Goal: Communication & Community: Answer question/provide support

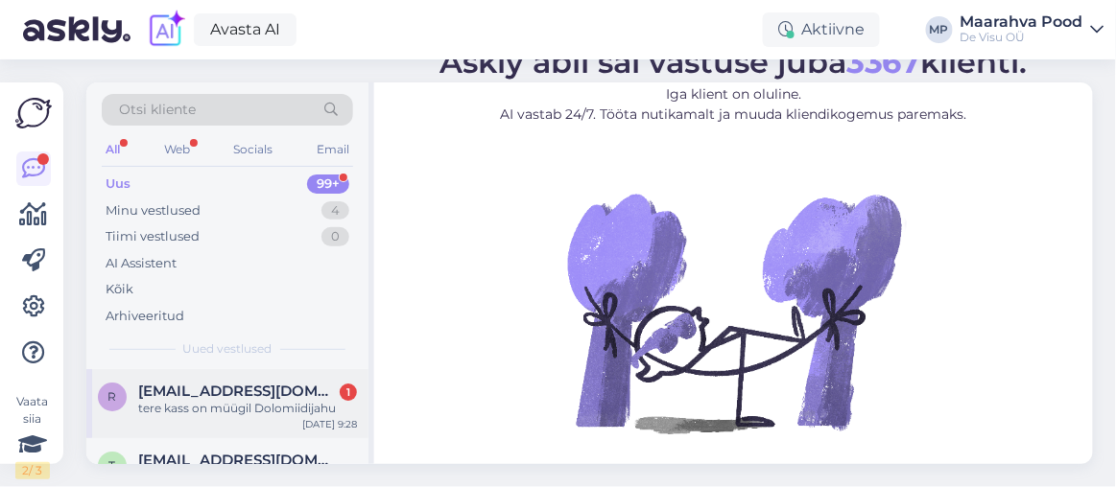
click at [235, 396] on span "[EMAIL_ADDRESS][DOMAIN_NAME]" at bounding box center [238, 391] width 200 height 17
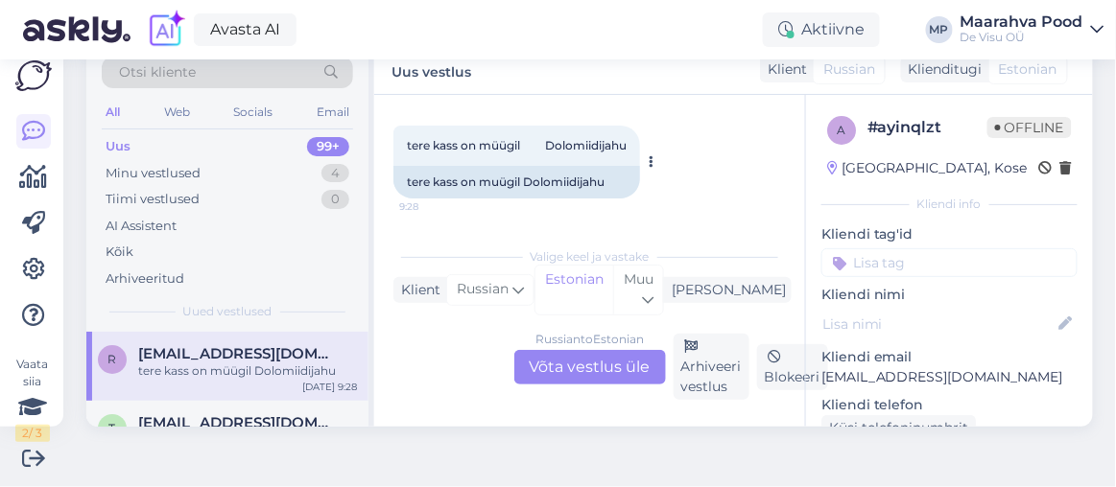
scroll to position [3686, 0]
click at [574, 359] on div "Russian to Estonian Võta vestlus üle" at bounding box center [590, 367] width 152 height 35
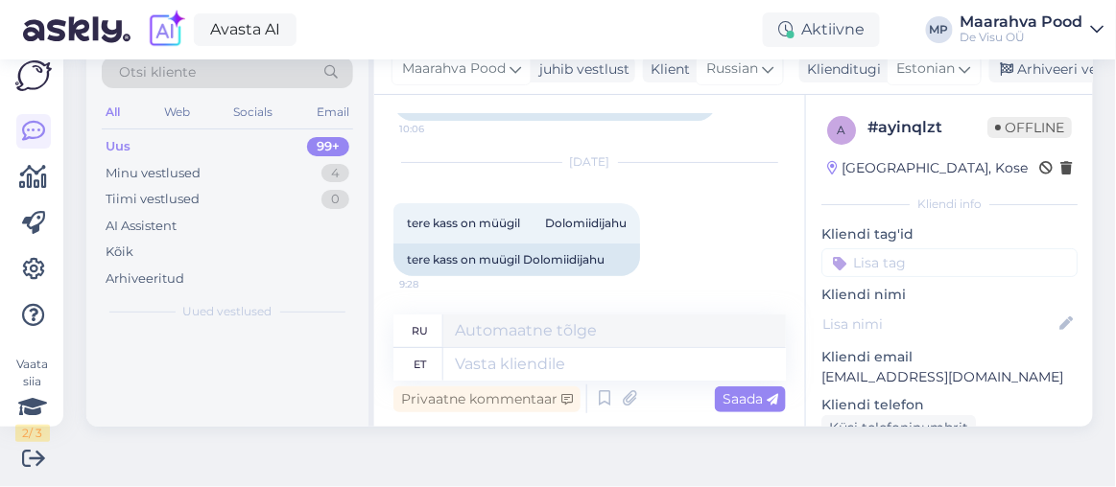
scroll to position [3608, 0]
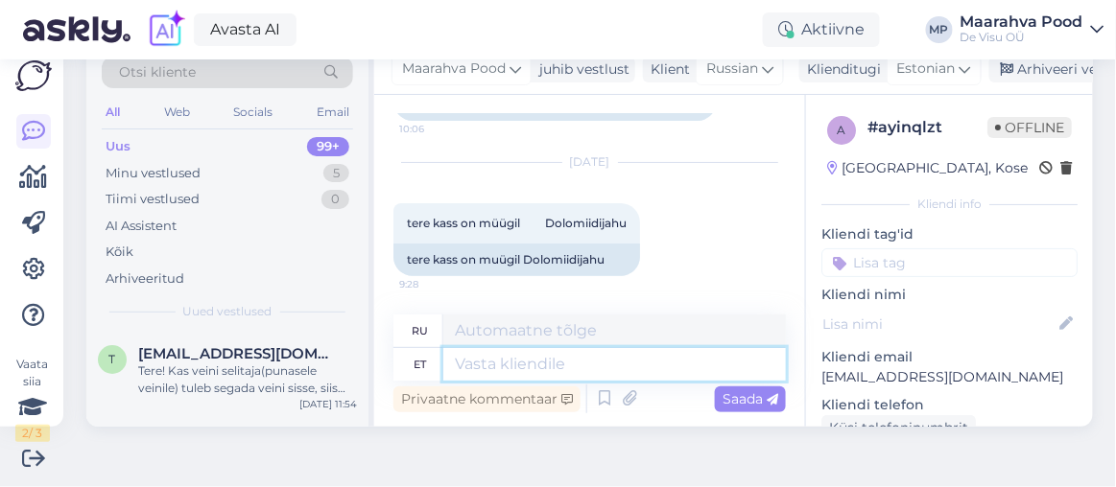
click at [511, 360] on textarea at bounding box center [614, 364] width 343 height 33
type textarea "Tere"
type textarea "Привет"
type textarea "Tere aga"
type textarea "Привет, но"
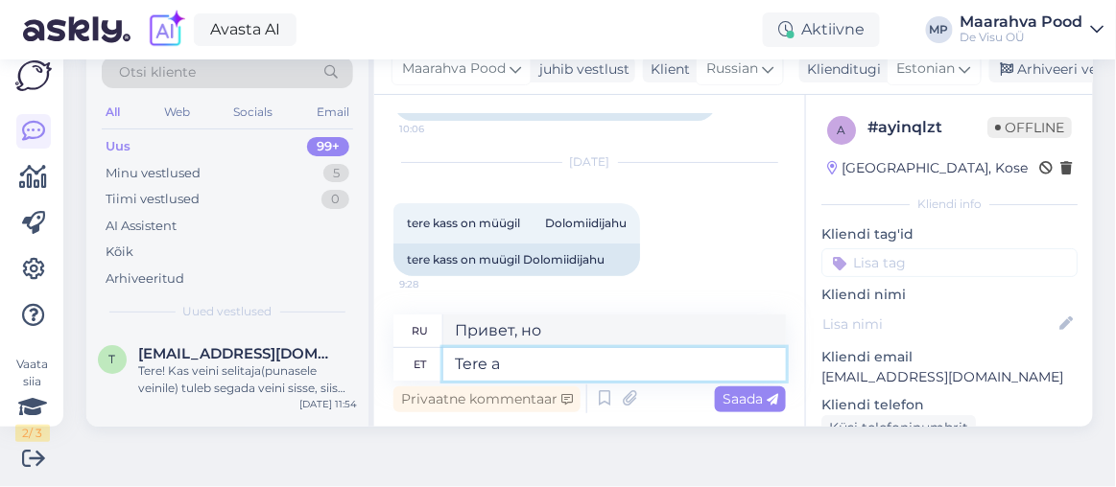
type textarea "Tere"
type textarea "Привет"
type textarea "Tere."
type textarea "Привет."
type textarea "Tere. kahjuks me"
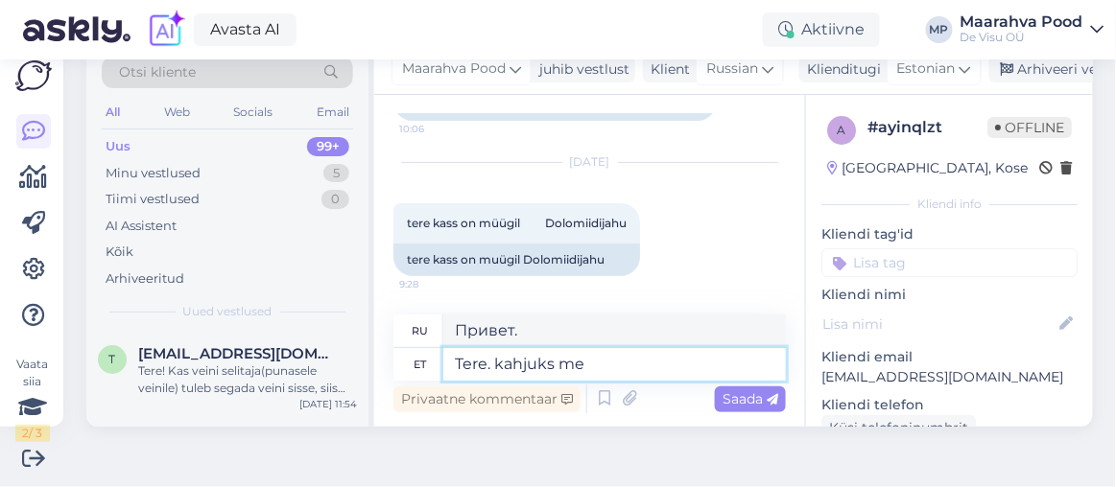
type textarea "Здравствуйте. К сожалению."
type textarea "Tere. kahjuks meil po"
type textarea "Здравствуйте. К сожалению, мы"
type textarea "Tere. kahjuks meil pole"
type textarea "Здравствуйте. К сожалению, у нас нет"
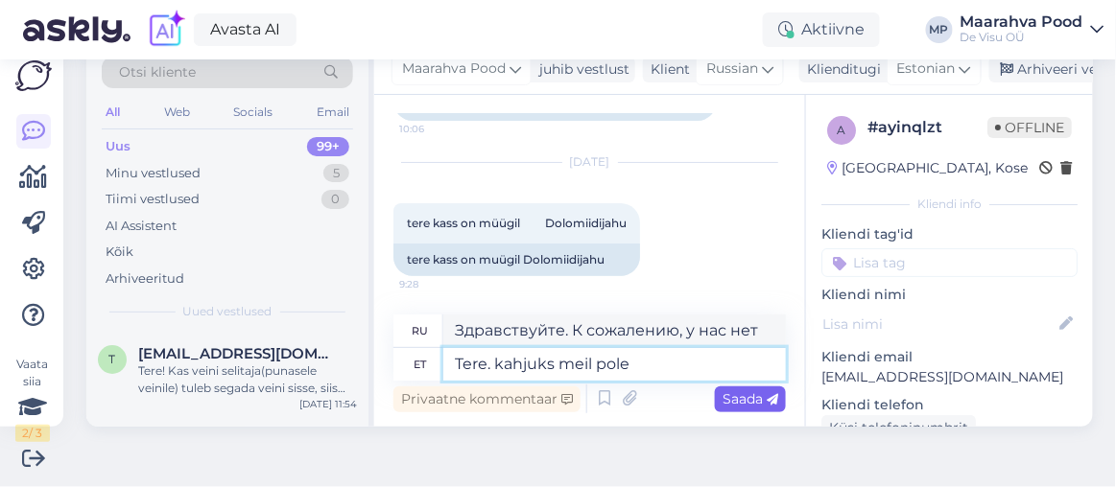
type textarea "Tere. kahjuks meil pole"
click at [723, 393] on span "Saada" at bounding box center [751, 399] width 56 height 17
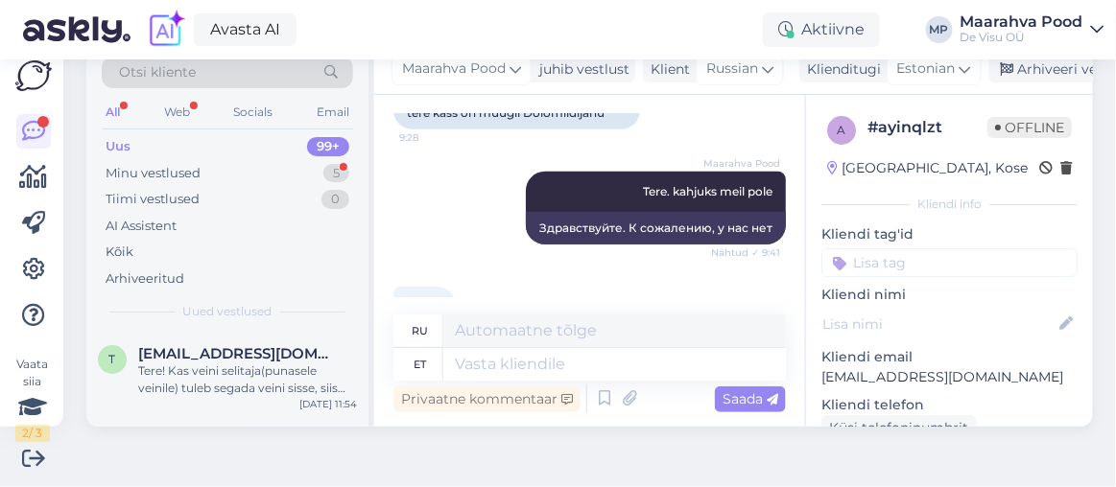
scroll to position [3838, 0]
